Goal: Browse casually: Explore the website without a specific task or goal

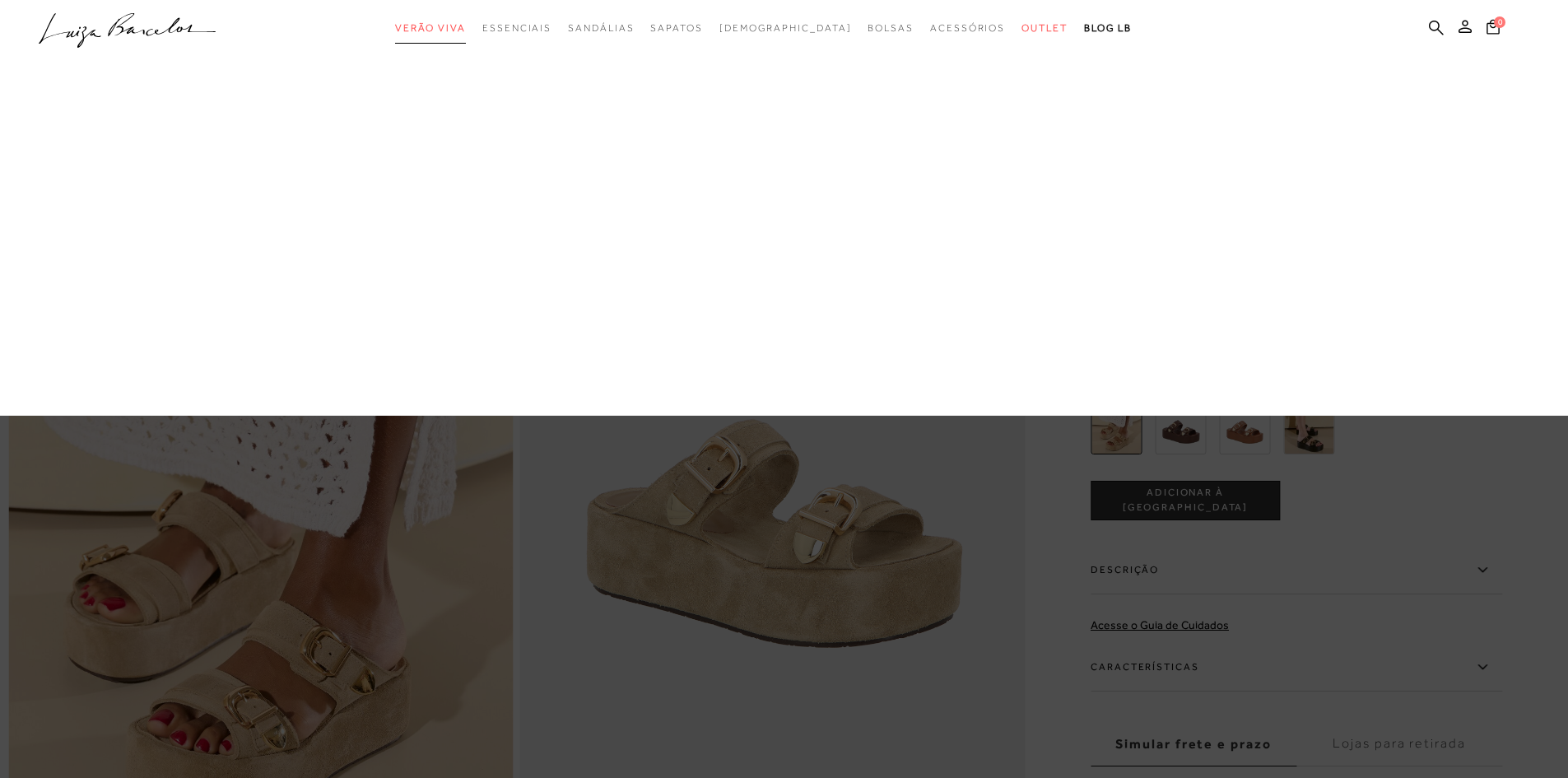
click at [466, 28] on span "Verão Viva" at bounding box center [430, 28] width 71 height 12
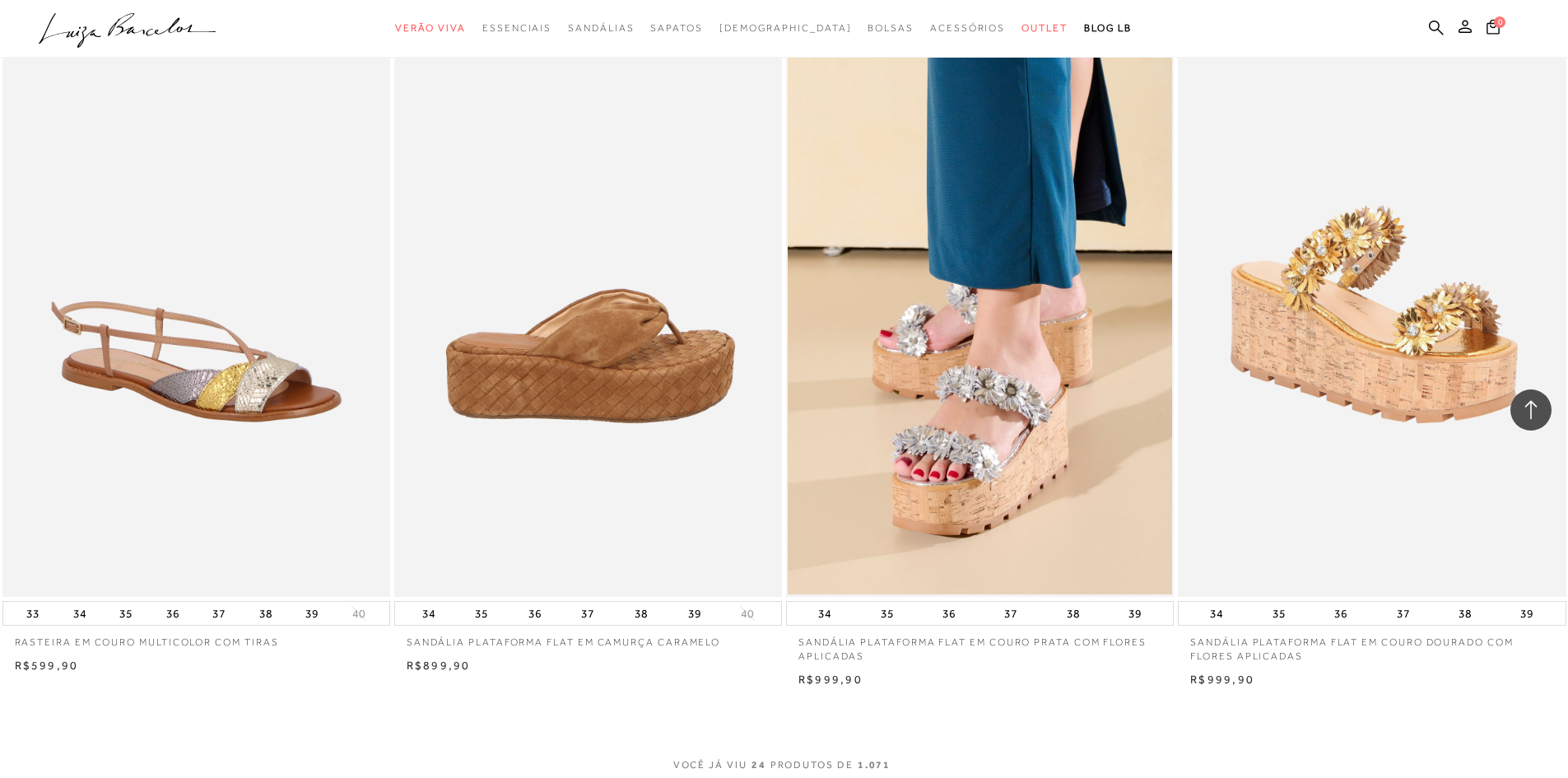
scroll to position [3541, 0]
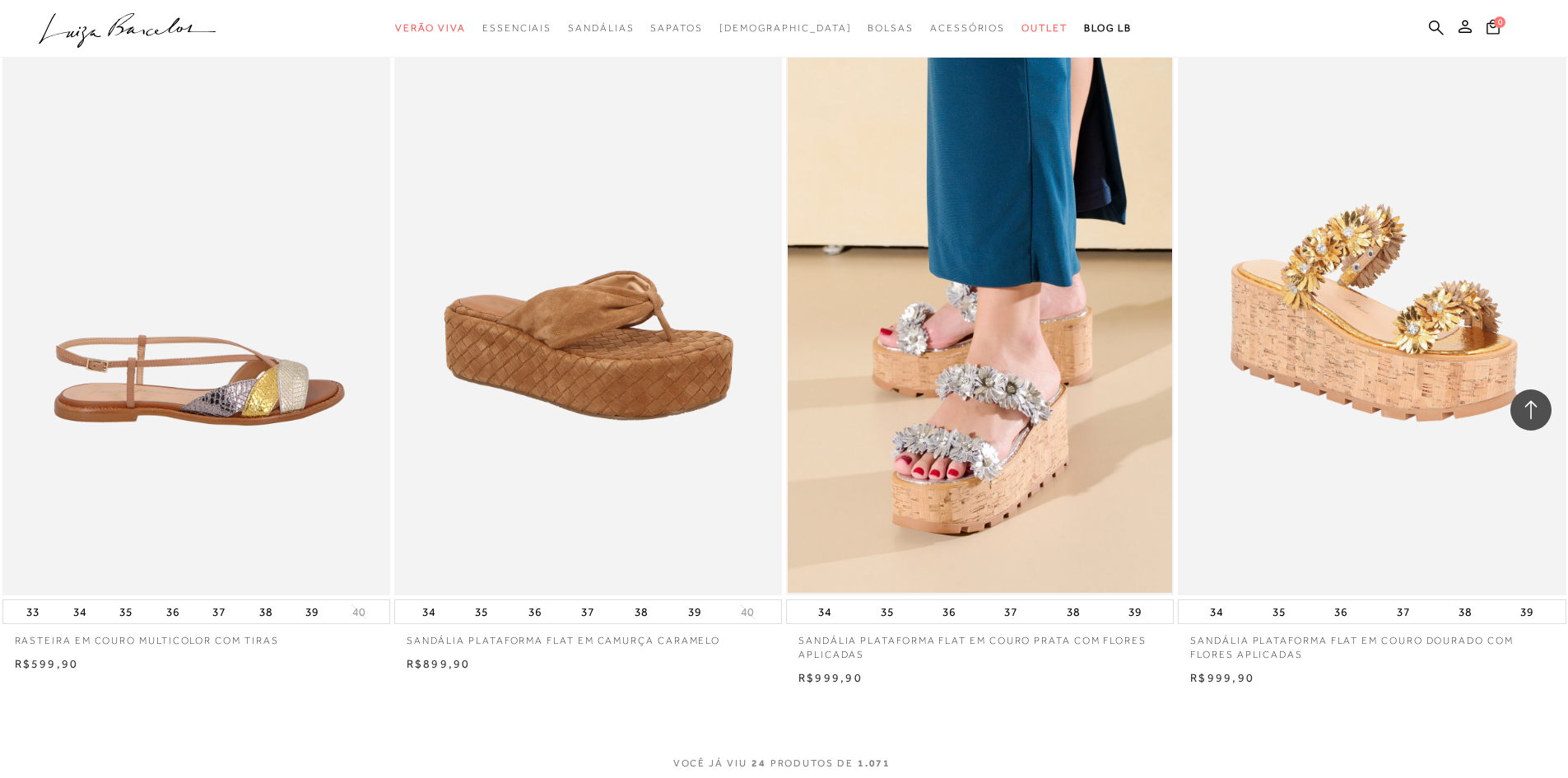
click at [284, 411] on img at bounding box center [197, 304] width 386 height 582
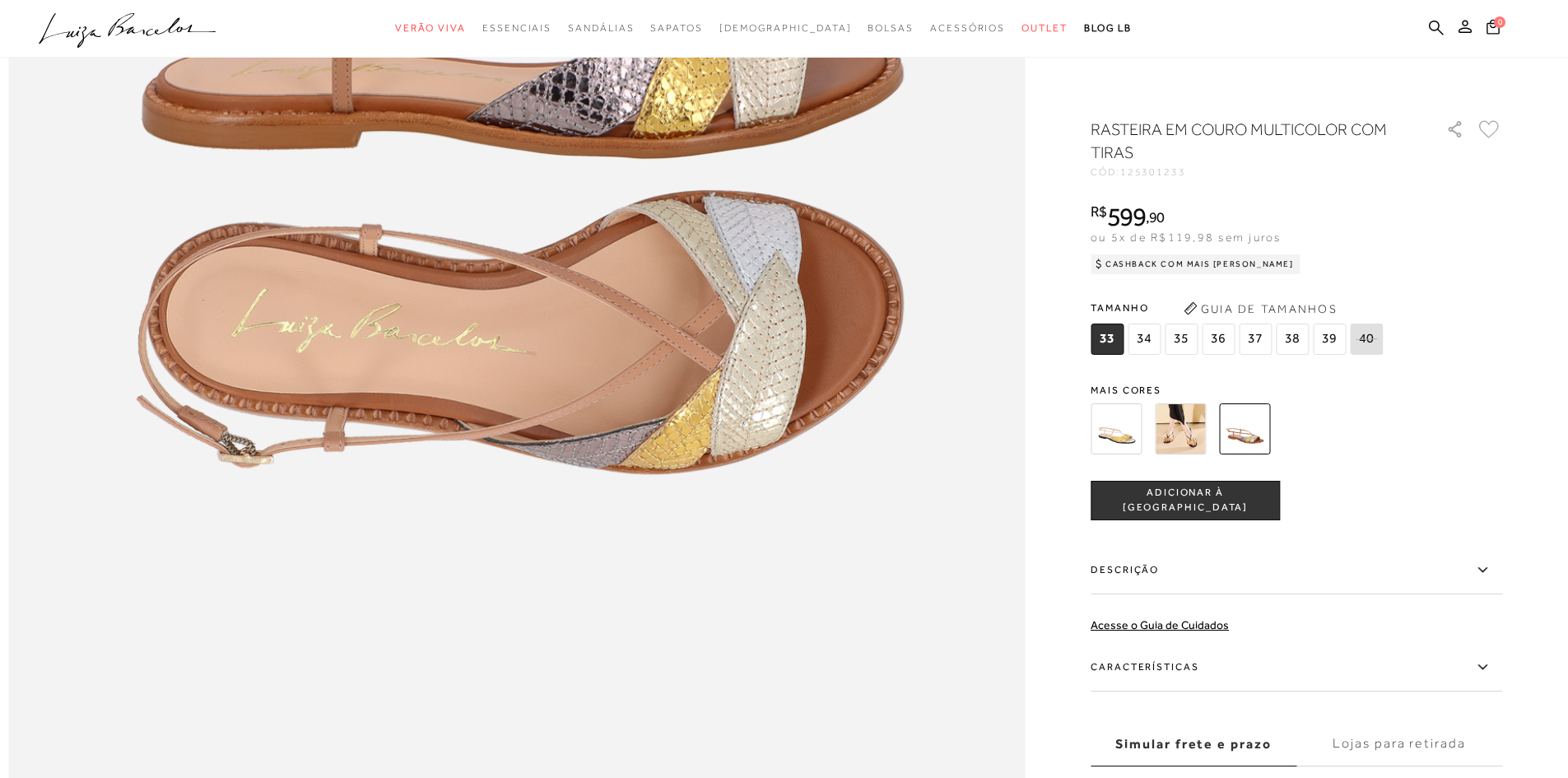
scroll to position [1976, 0]
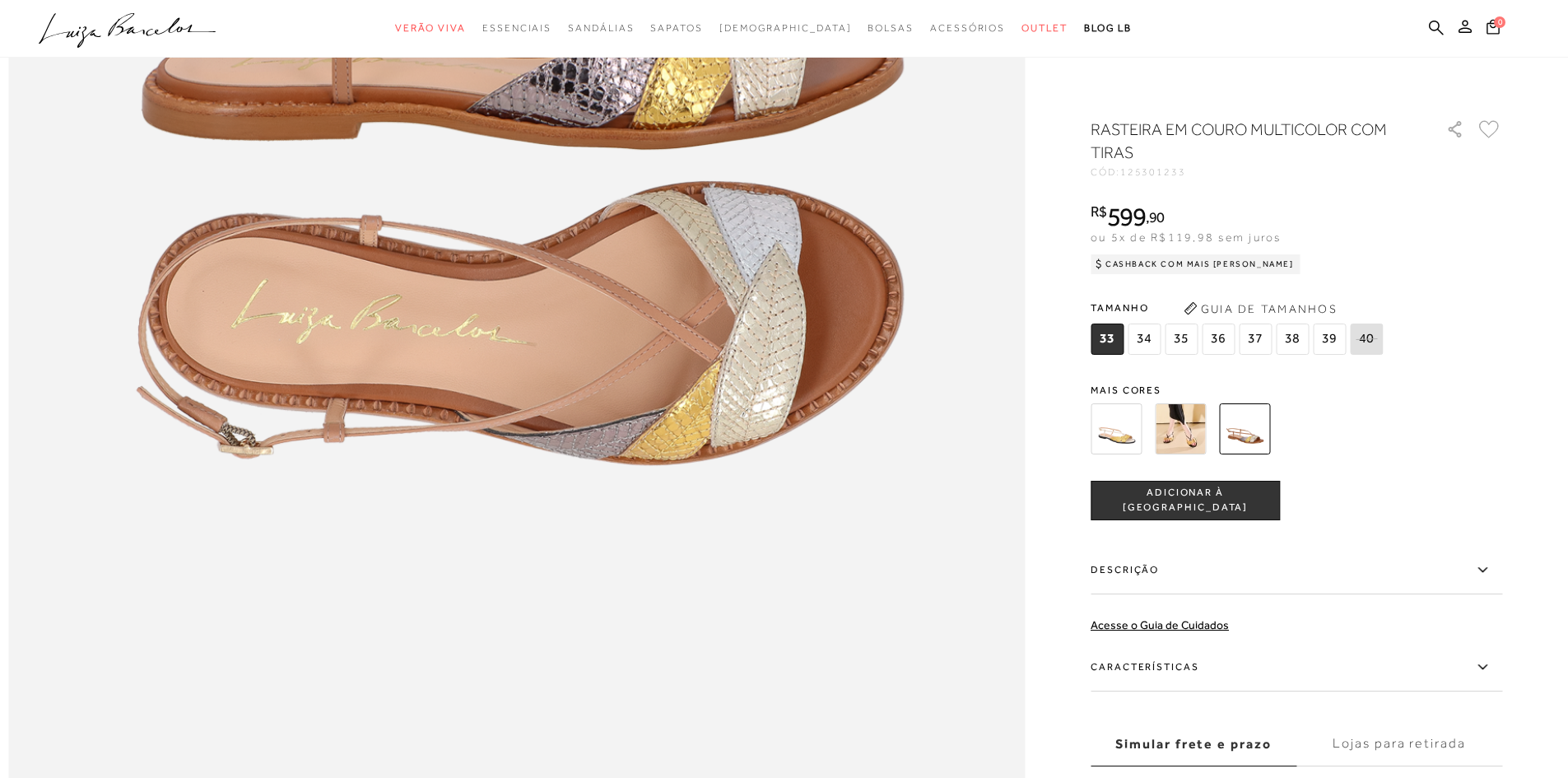
click at [1249, 430] on img at bounding box center [1244, 429] width 51 height 51
click at [1125, 435] on img at bounding box center [1116, 429] width 51 height 51
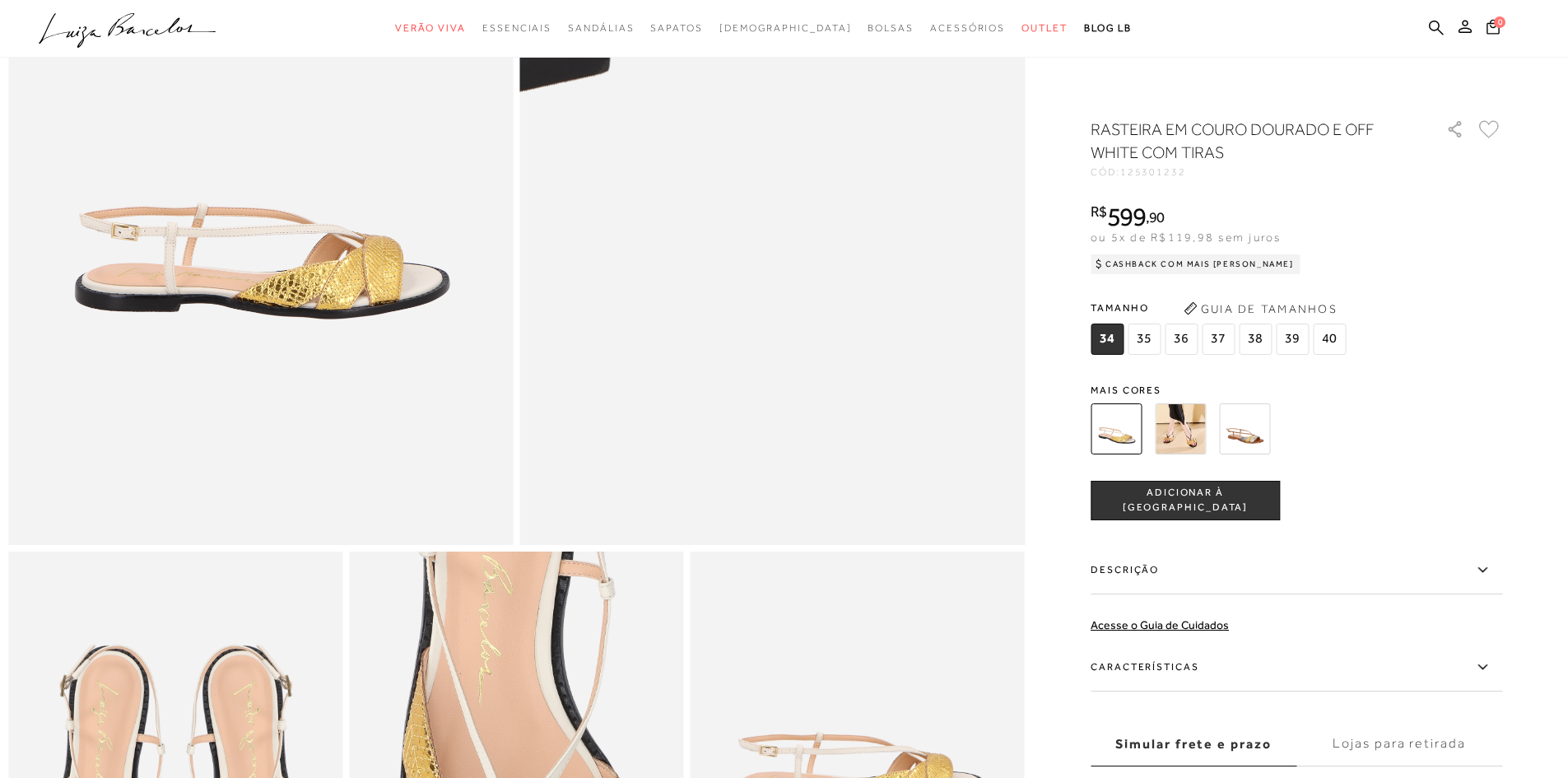
scroll to position [659, 0]
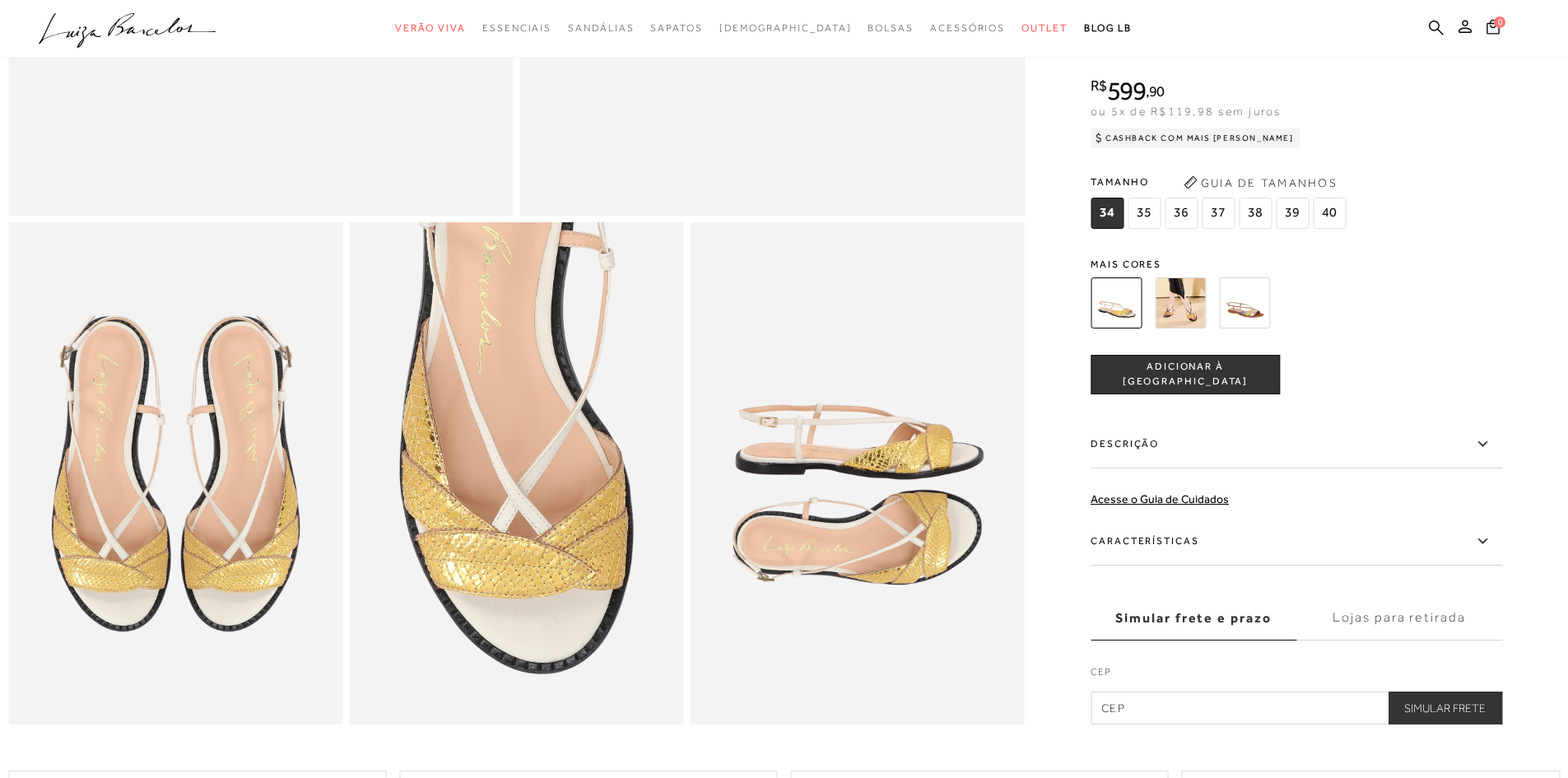
click at [1266, 321] on img at bounding box center [1244, 303] width 51 height 51
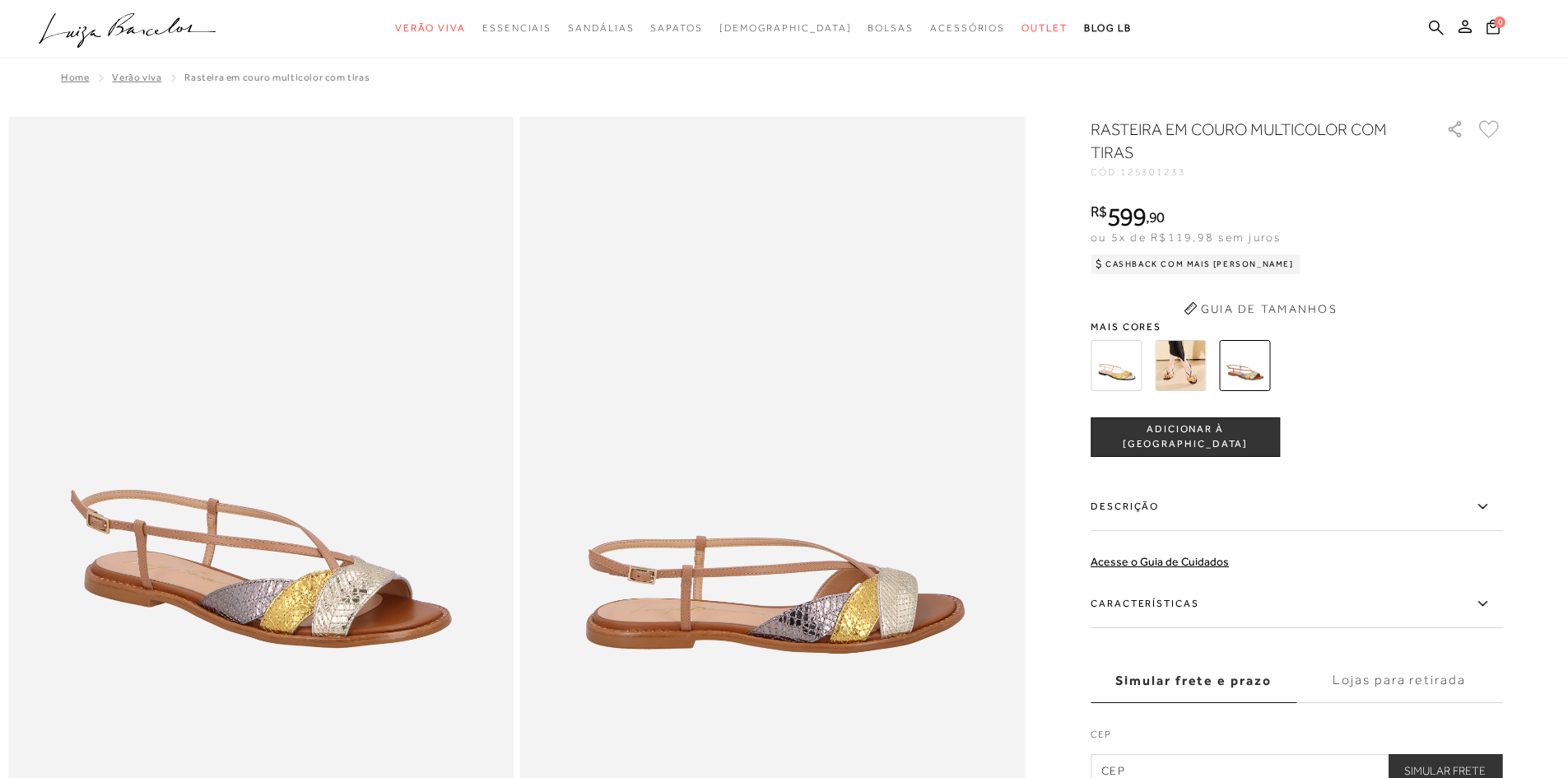
click at [1184, 375] on div "RASTEIRA EM COURO MULTICOLOR COM TIRAS CÓD: 125301233 × É necessário selecionar…" at bounding box center [1297, 452] width 412 height 669
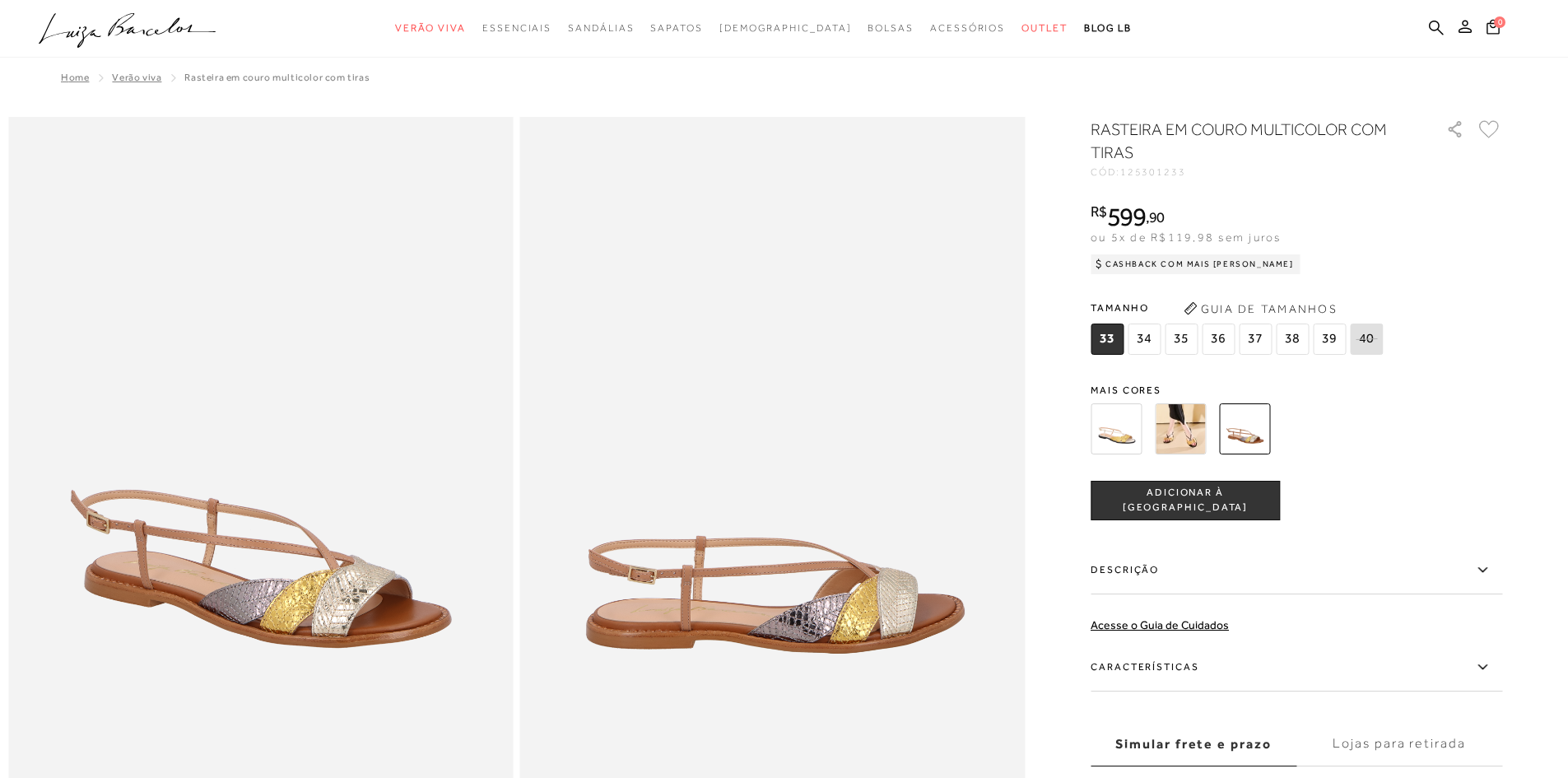
click at [1195, 435] on img at bounding box center [1180, 429] width 51 height 51
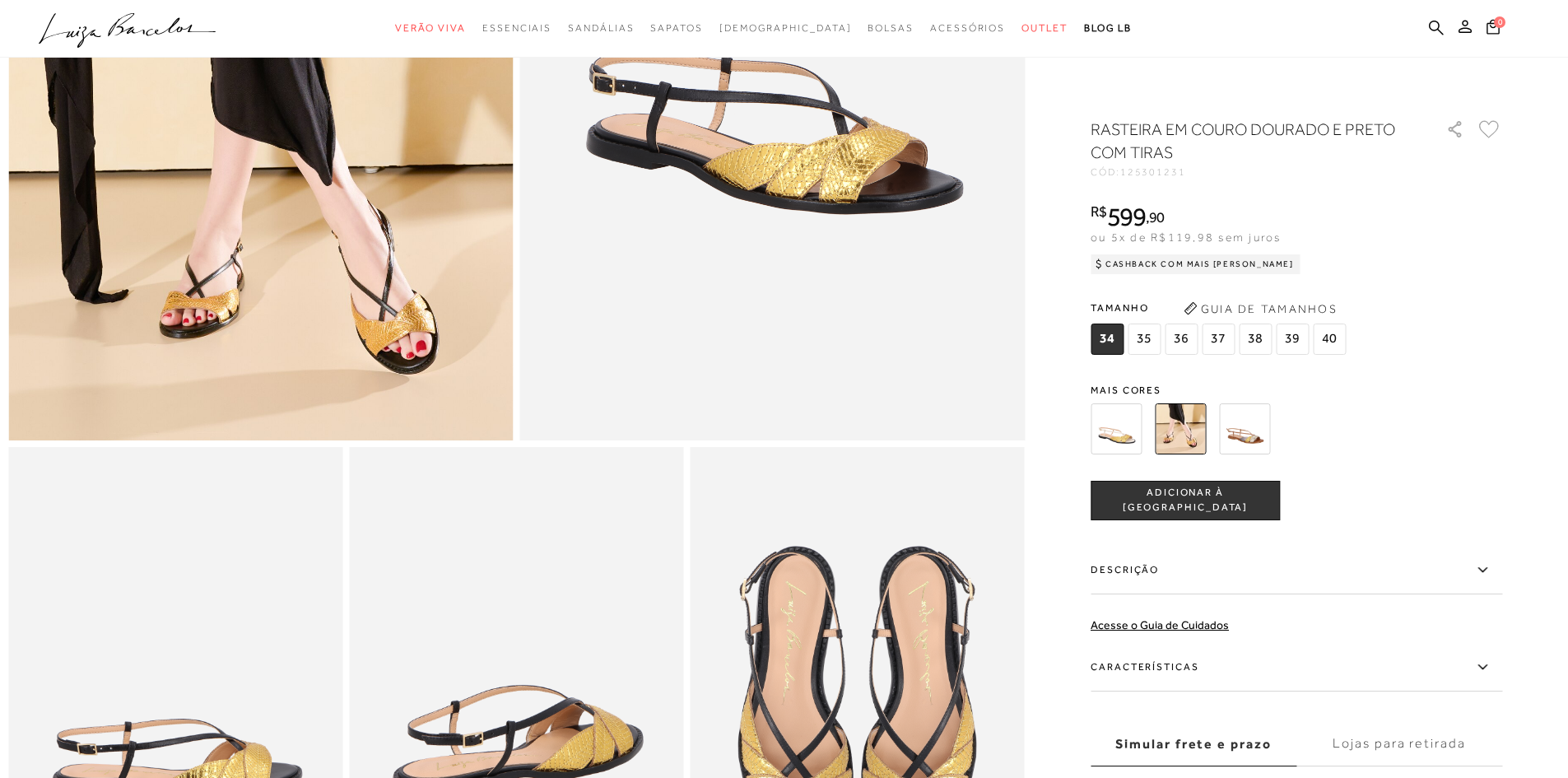
scroll to position [412, 0]
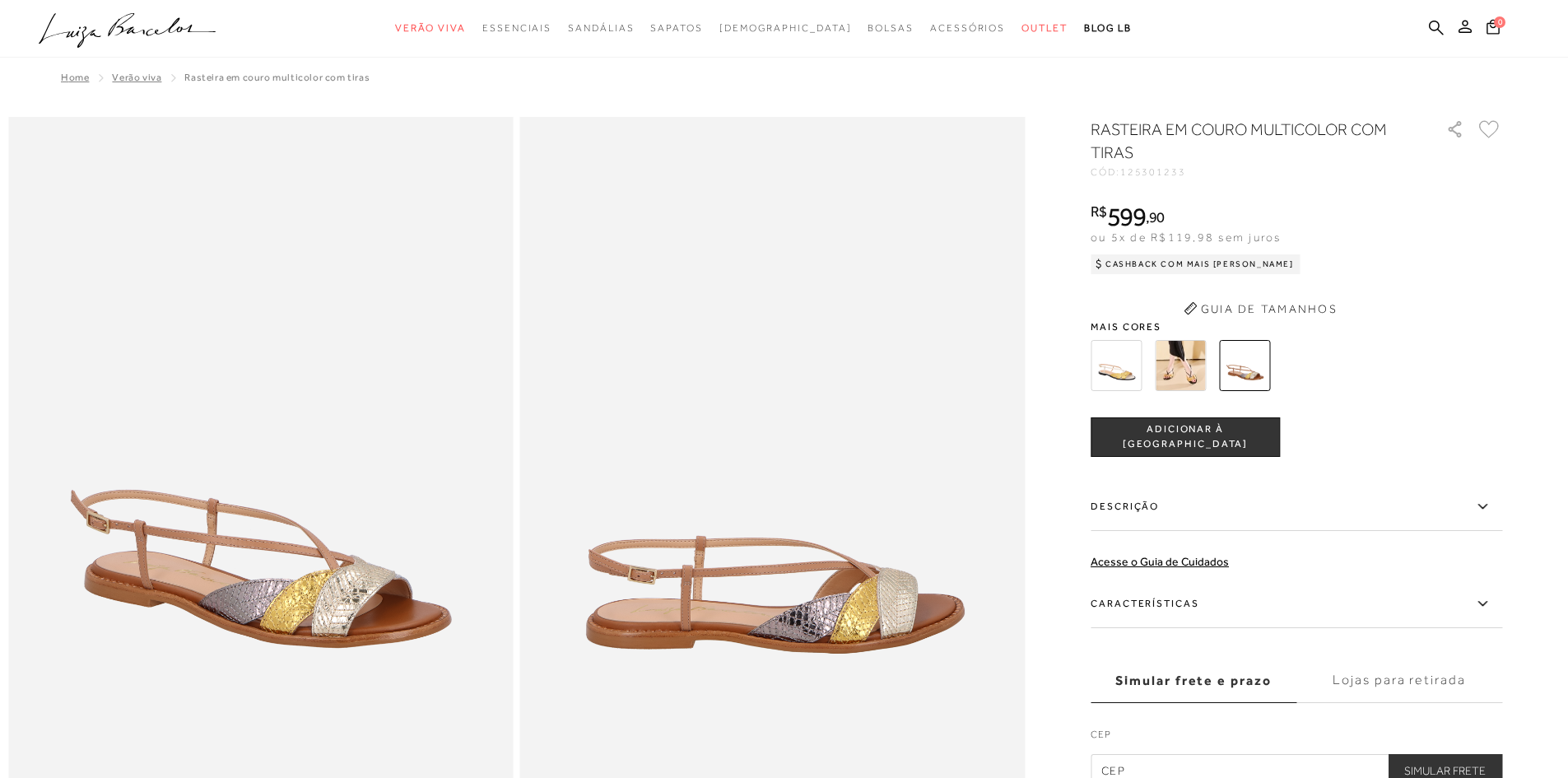
scroll to position [5, 0]
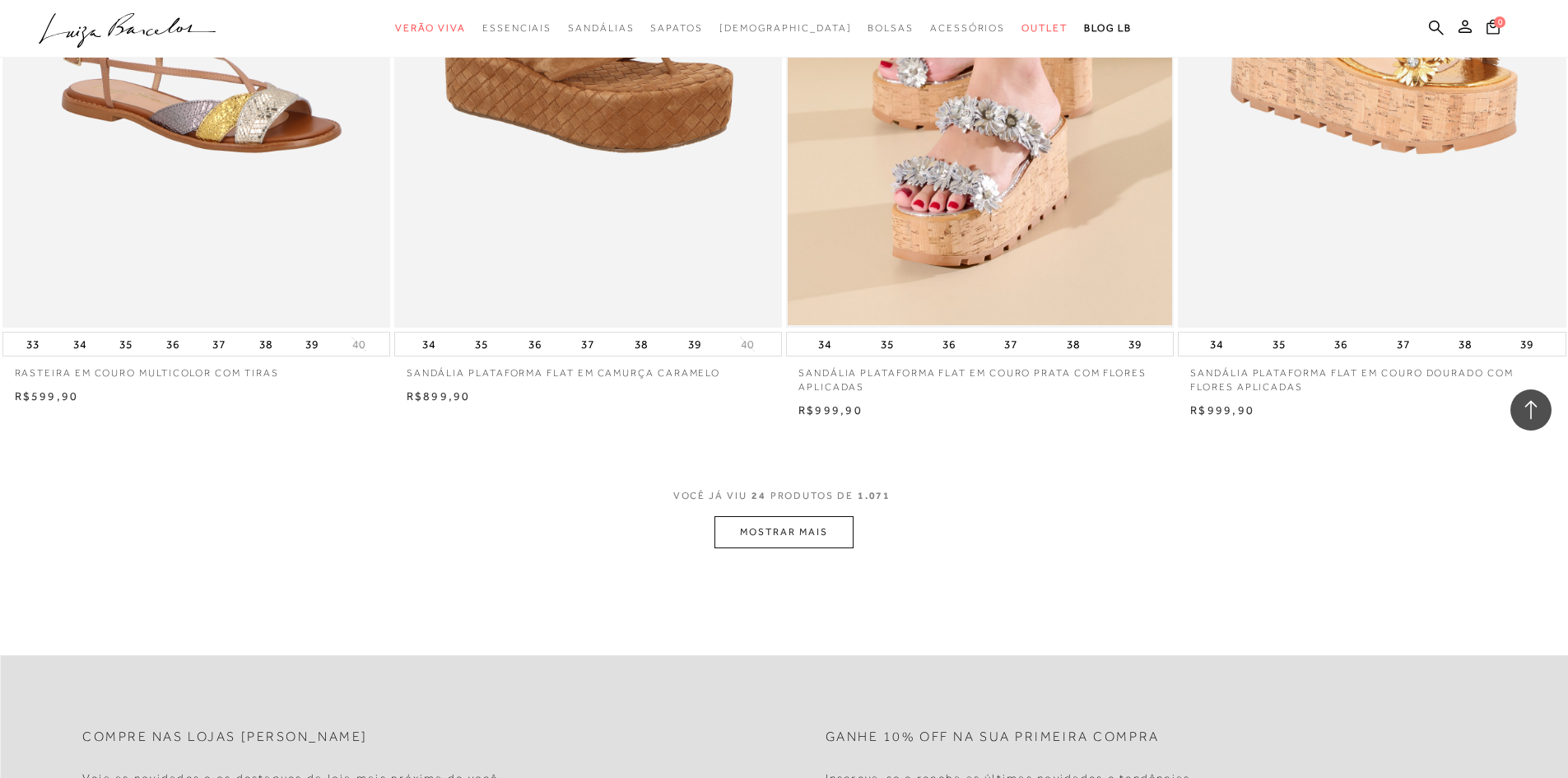
scroll to position [4027, 0]
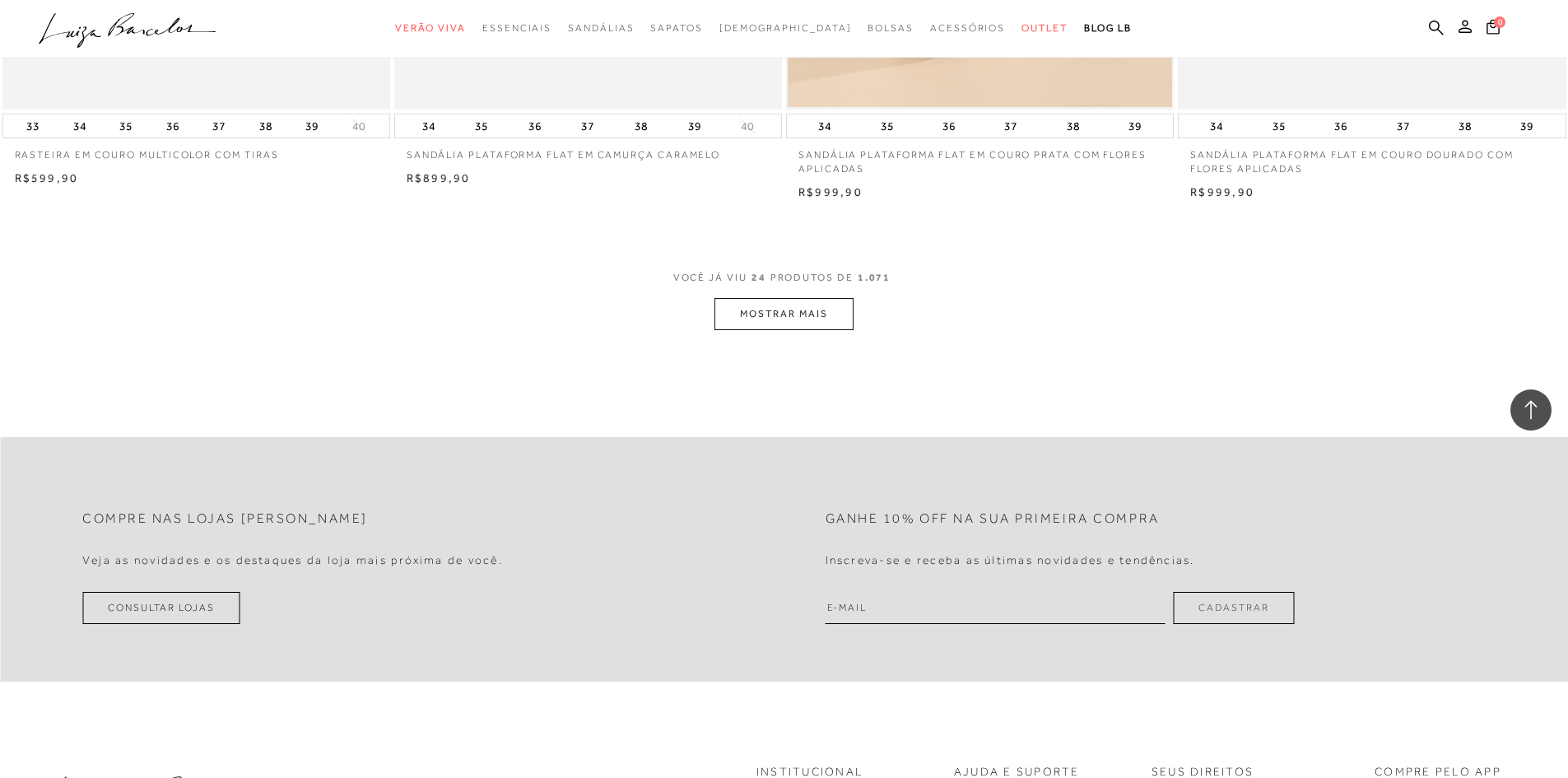
click at [784, 330] on button "MOSTRAR MAIS" at bounding box center [784, 314] width 139 height 32
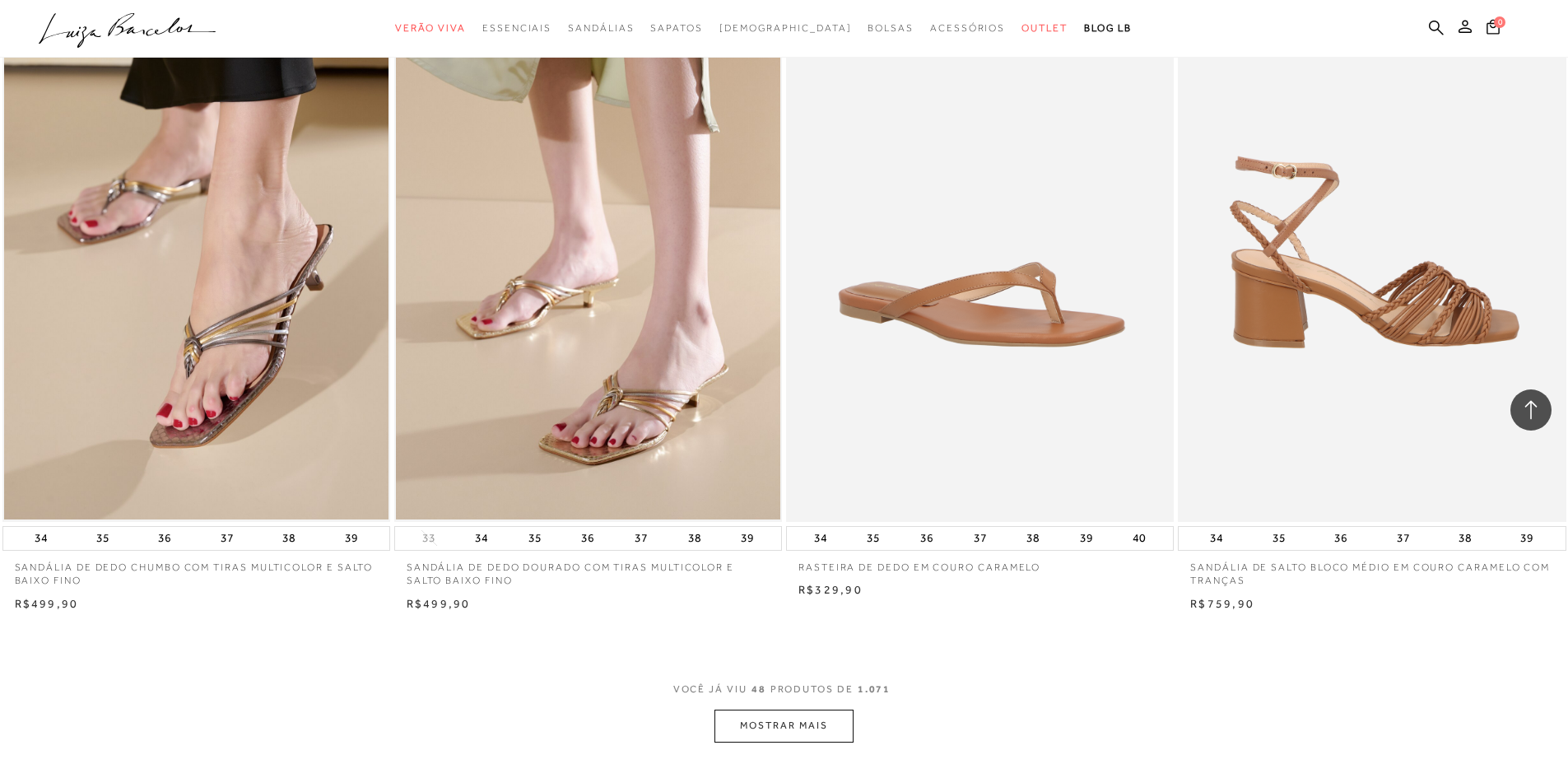
scroll to position [7979, 0]
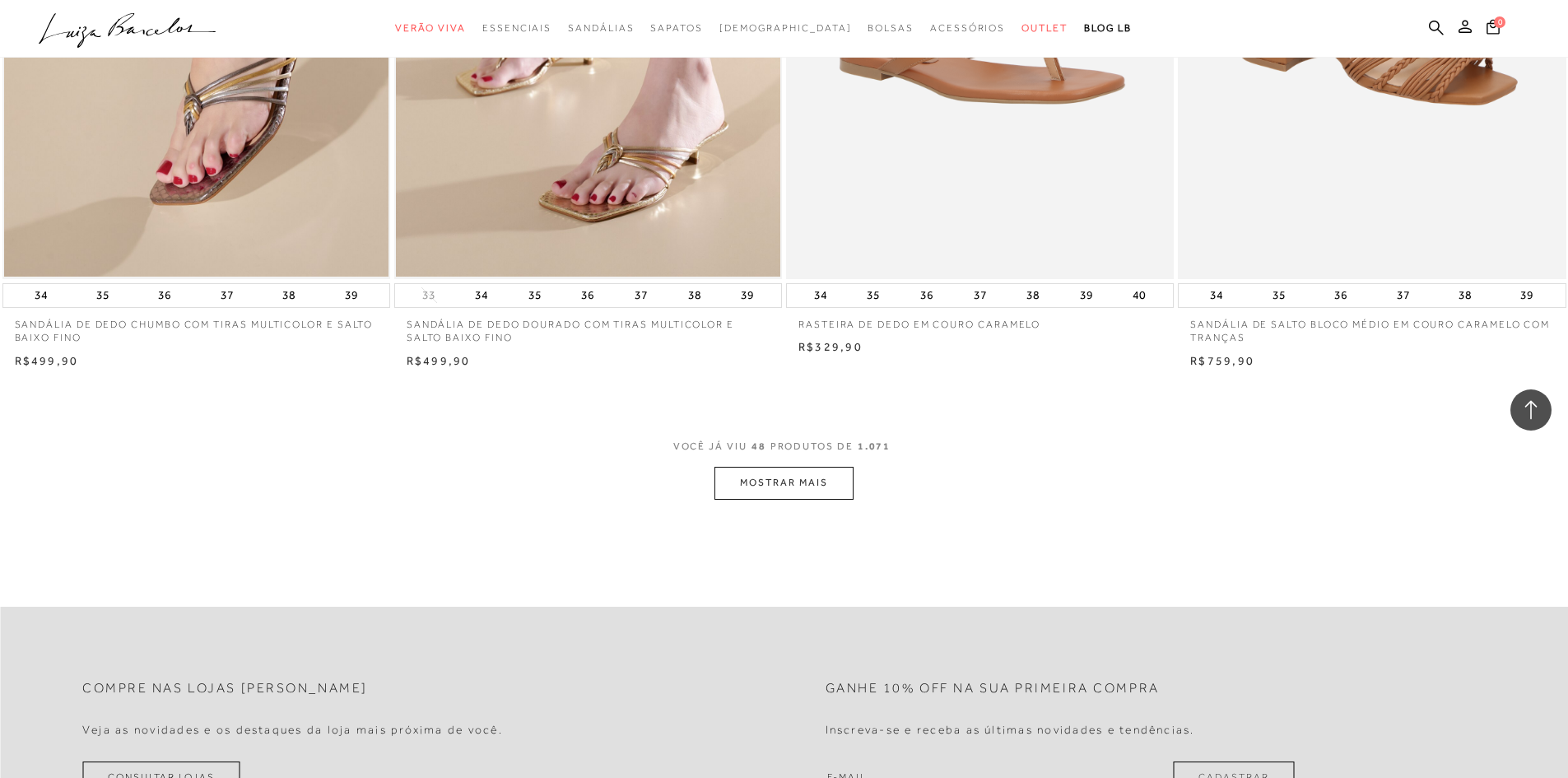
click at [792, 499] on button "MOSTRAR MAIS" at bounding box center [784, 483] width 139 height 32
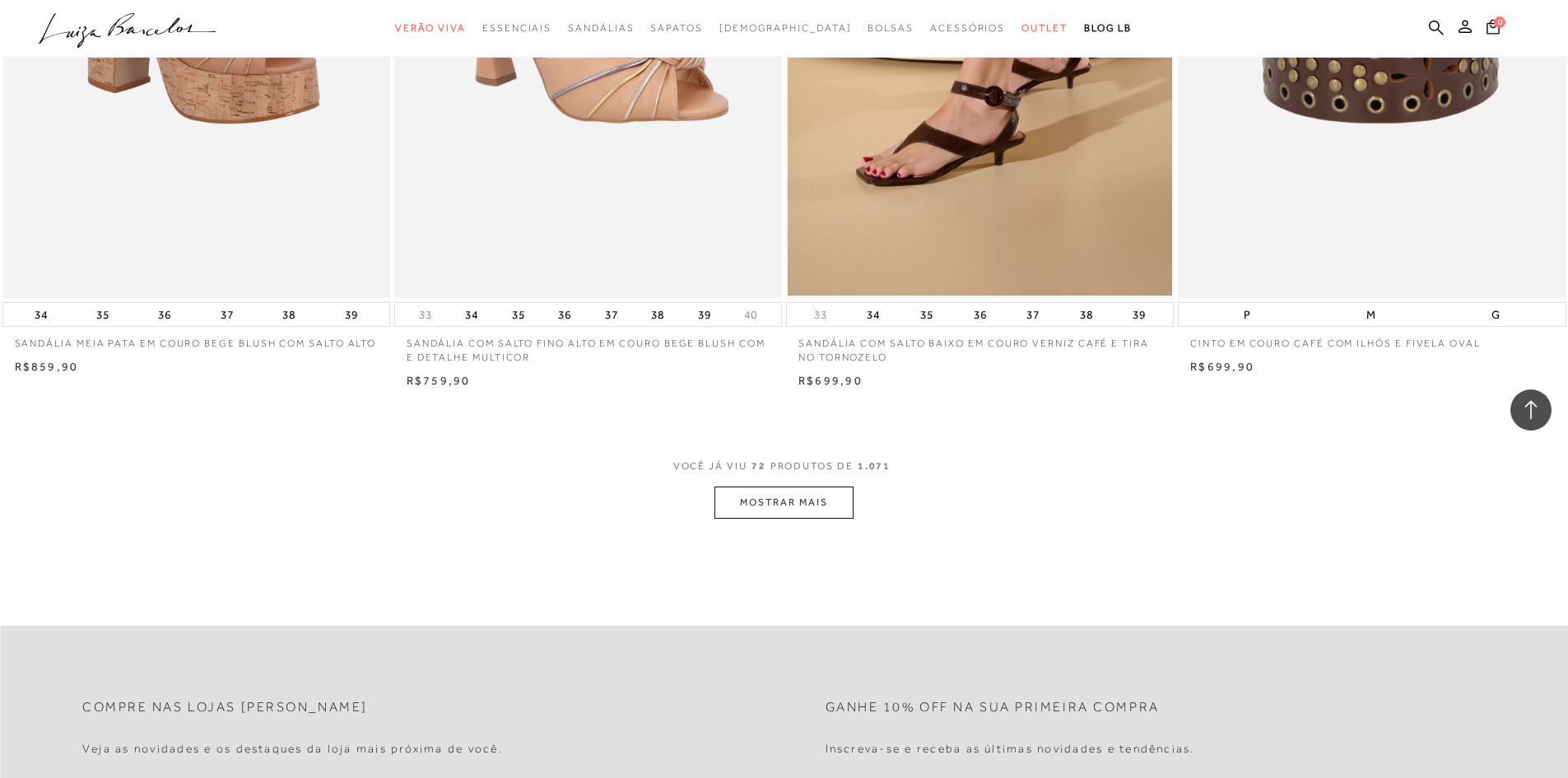
scroll to position [12096, 0]
click at [781, 518] on button "MOSTRAR MAIS" at bounding box center [784, 501] width 139 height 32
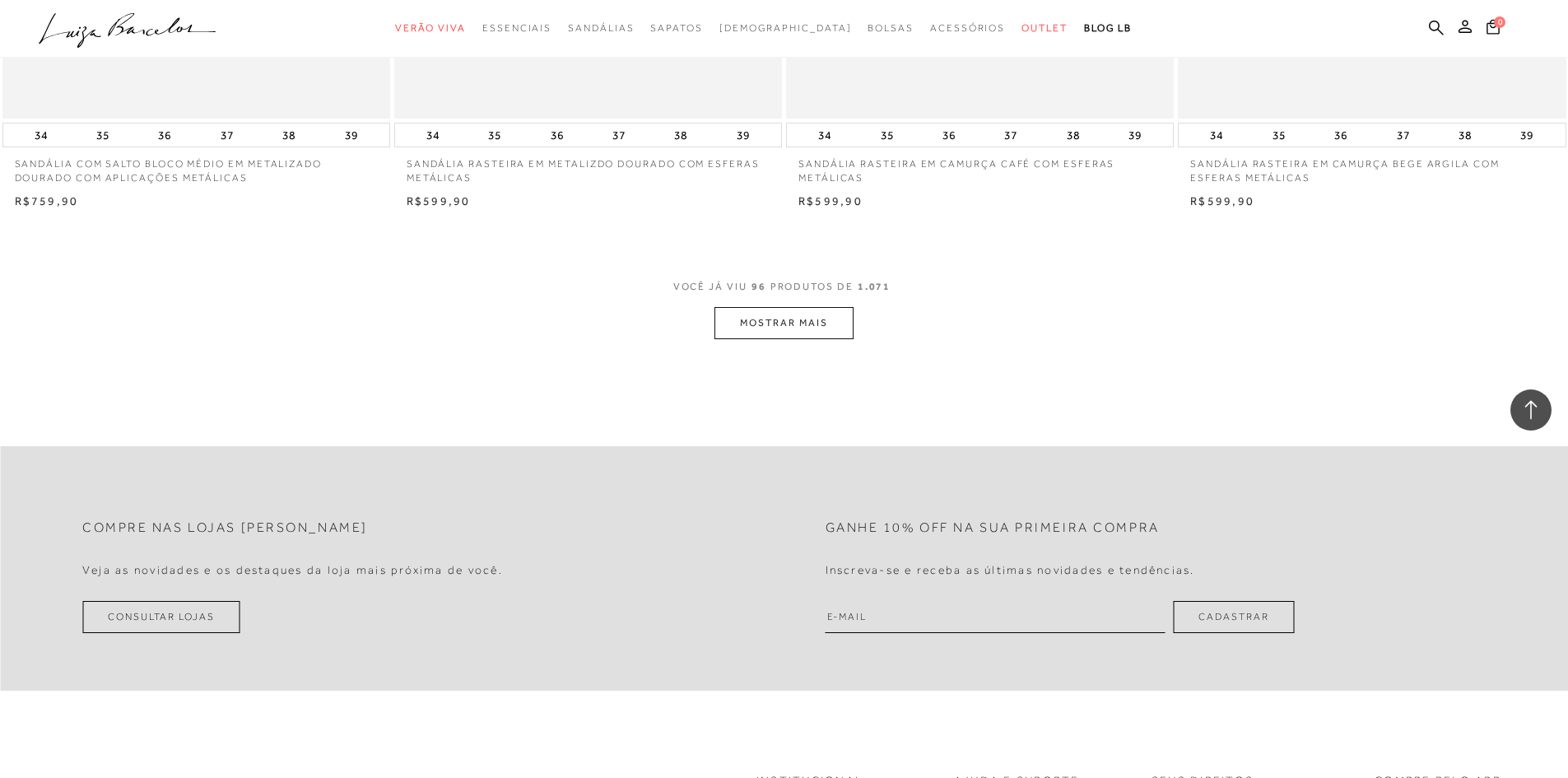
scroll to position [16544, 0]
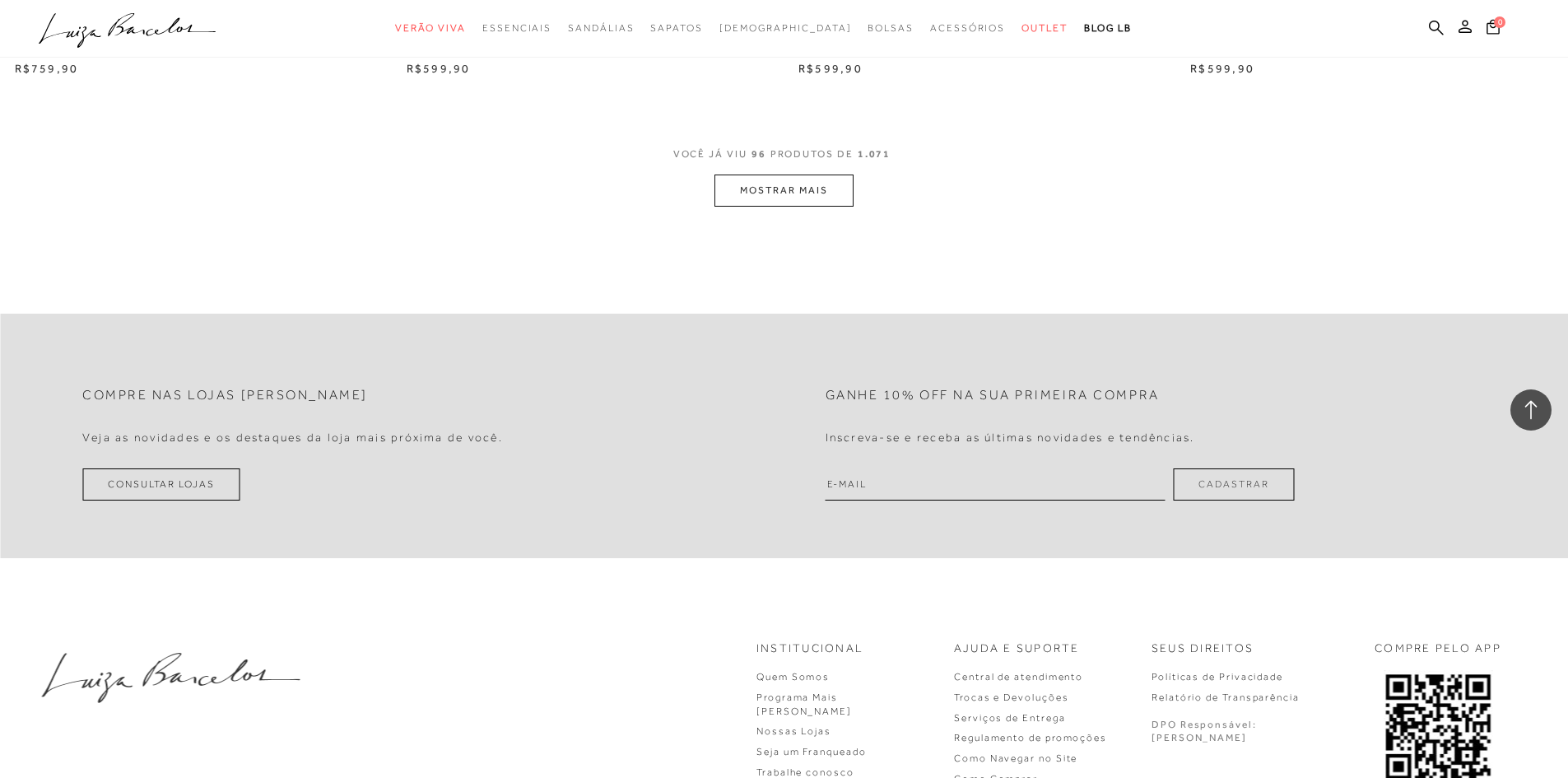
click at [771, 206] on button "MOSTRAR MAIS" at bounding box center [784, 191] width 139 height 32
